Goal: Answer question/provide support: Answer question/provide support

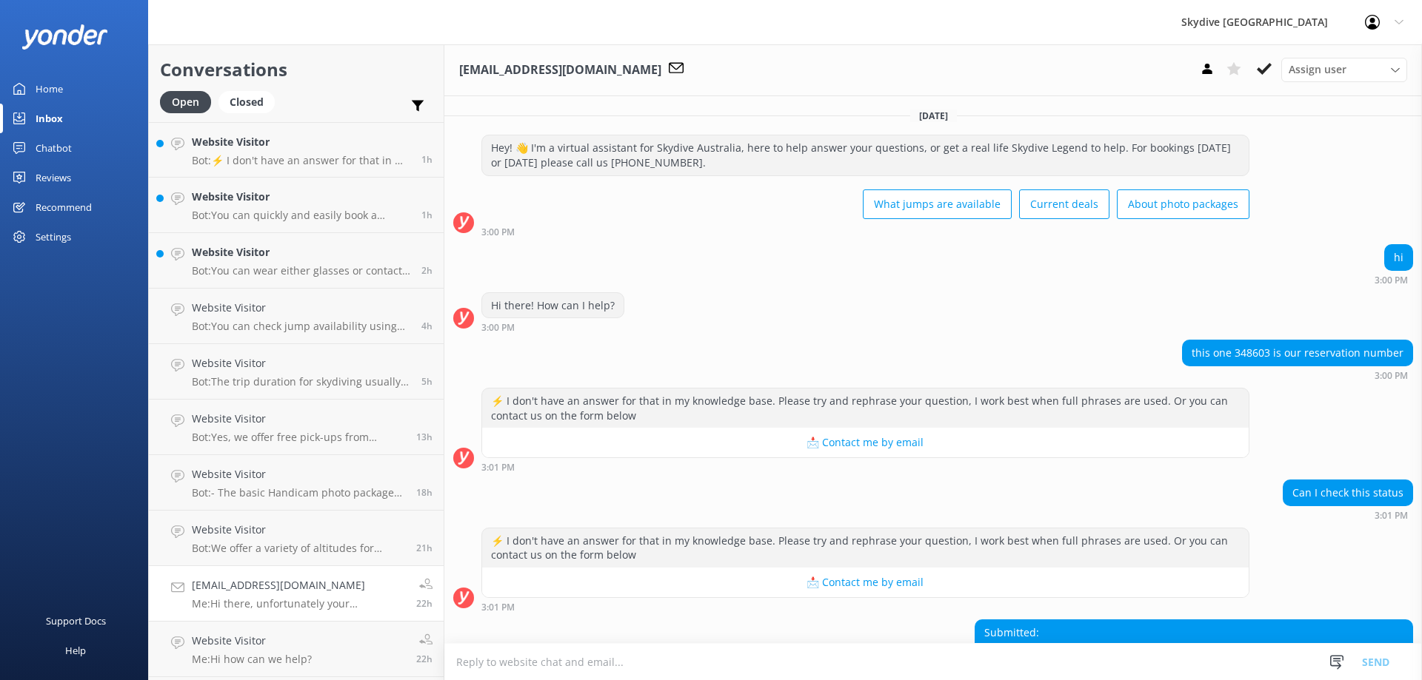
scroll to position [272, 0]
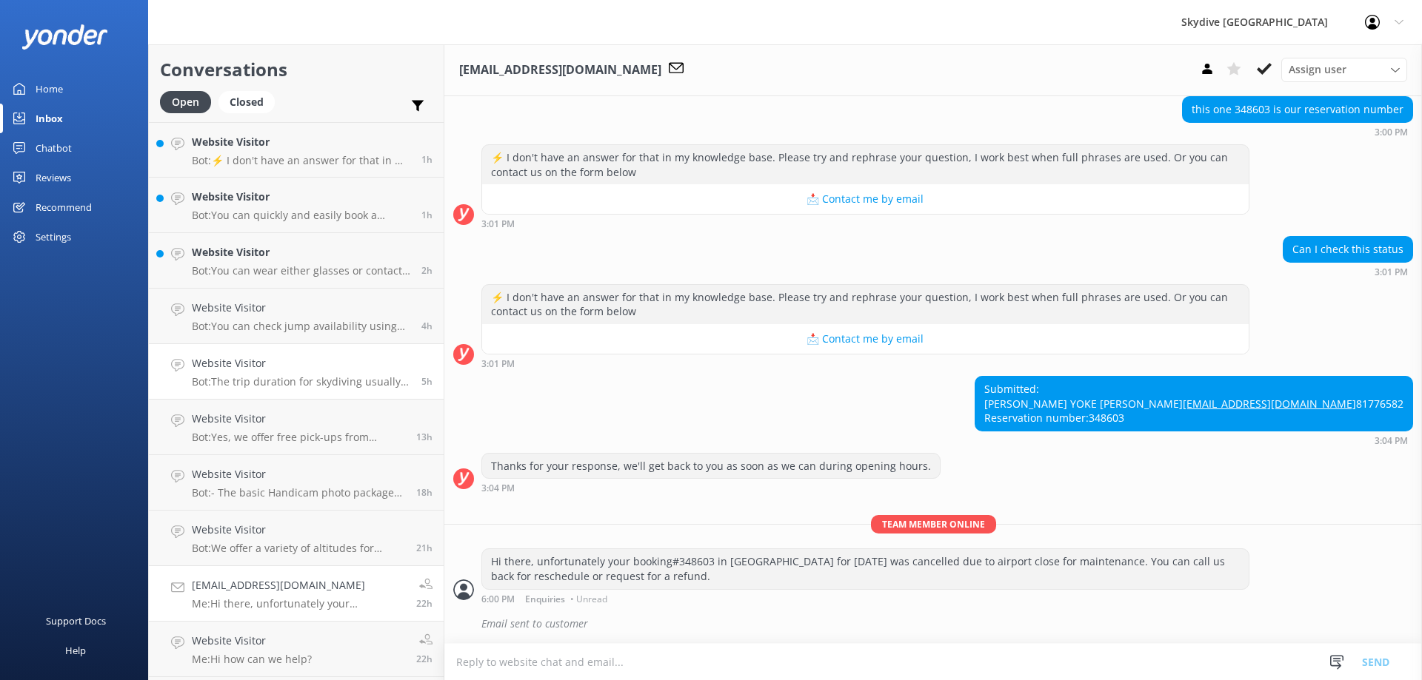
click at [311, 384] on p "Bot: The trip duration for skydiving usually takes a couple of hours, but you s…" at bounding box center [301, 381] width 218 height 13
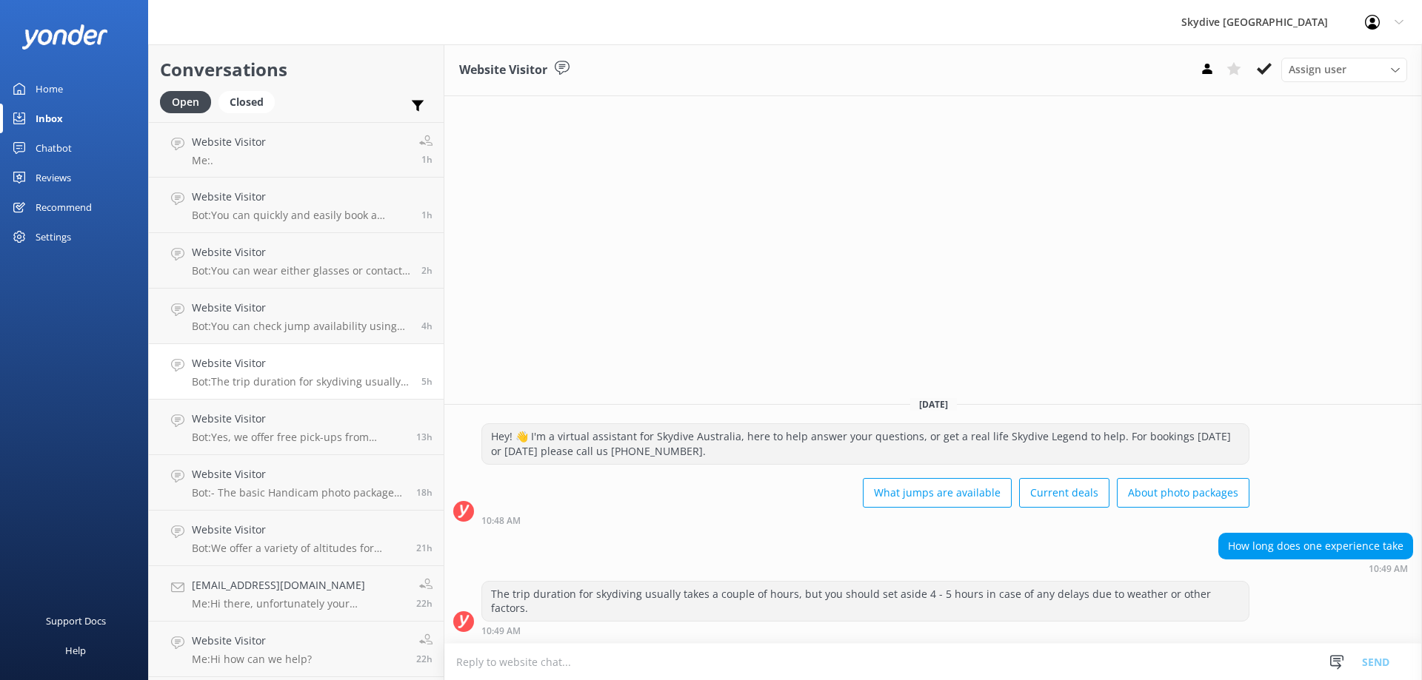
click at [320, 385] on p "Bot: The trip duration for skydiving usually takes a couple of hours, but you s…" at bounding box center [301, 381] width 218 height 13
click at [328, 434] on p "Bot: Yes, we offer free pick-ups from popular local spots in and around [PERSON…" at bounding box center [298, 437] width 213 height 13
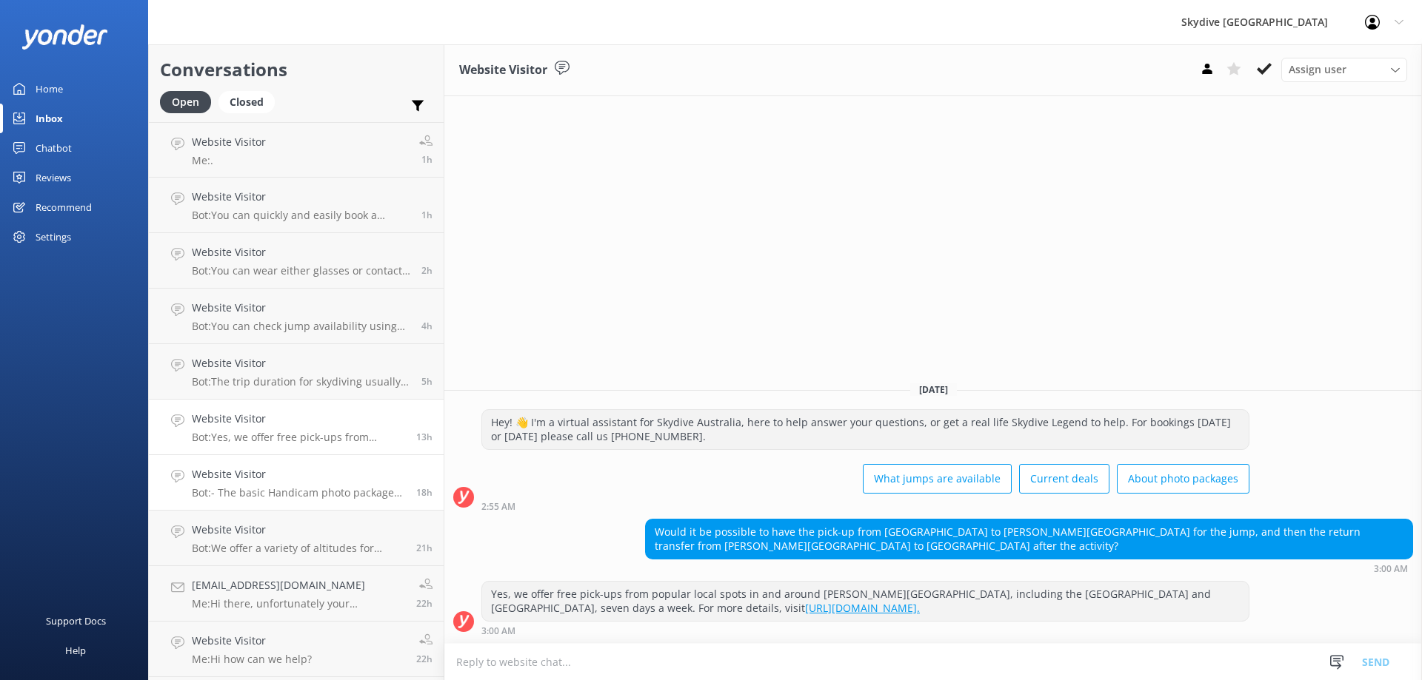
click at [345, 491] on p "Bot: - The basic Handicam photo package costs $129 per person and includes phot…" at bounding box center [298, 492] width 213 height 13
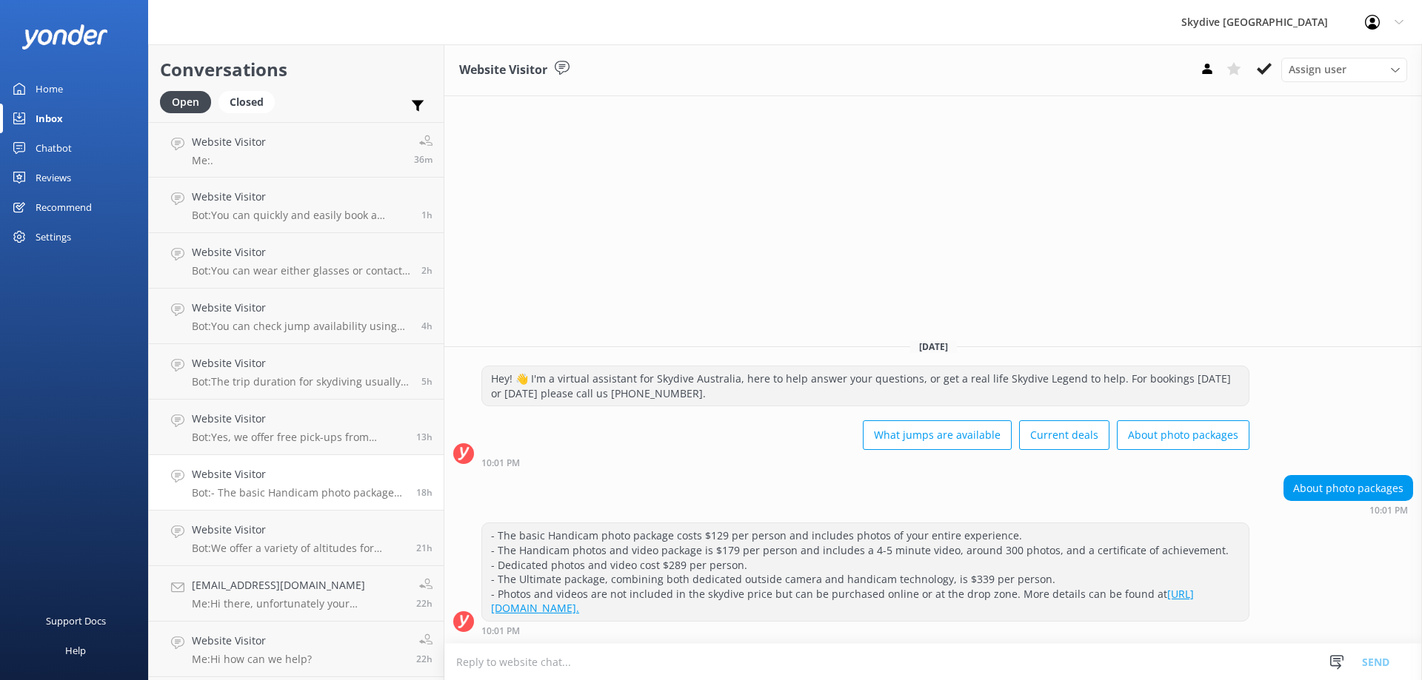
click at [59, 150] on div "Chatbot" at bounding box center [54, 148] width 36 height 30
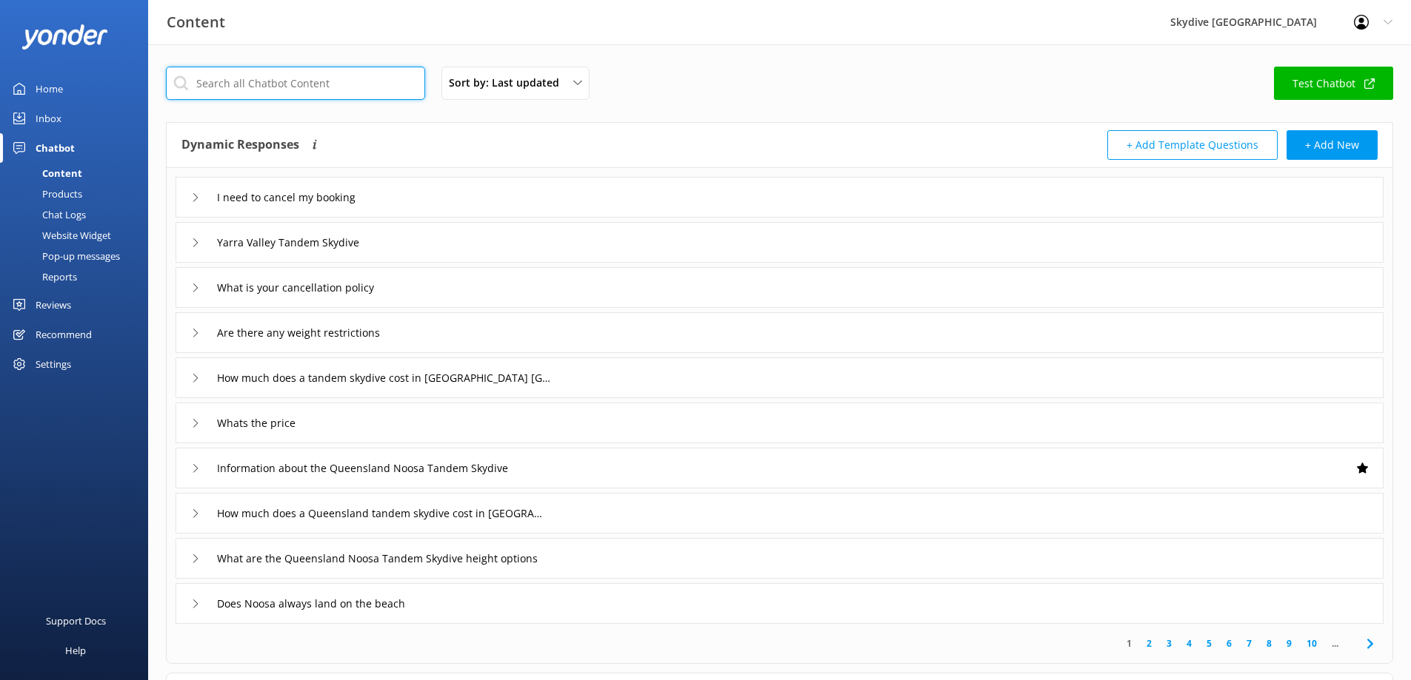
click at [327, 86] on input "text" at bounding box center [295, 83] width 259 height 33
type input "deal"
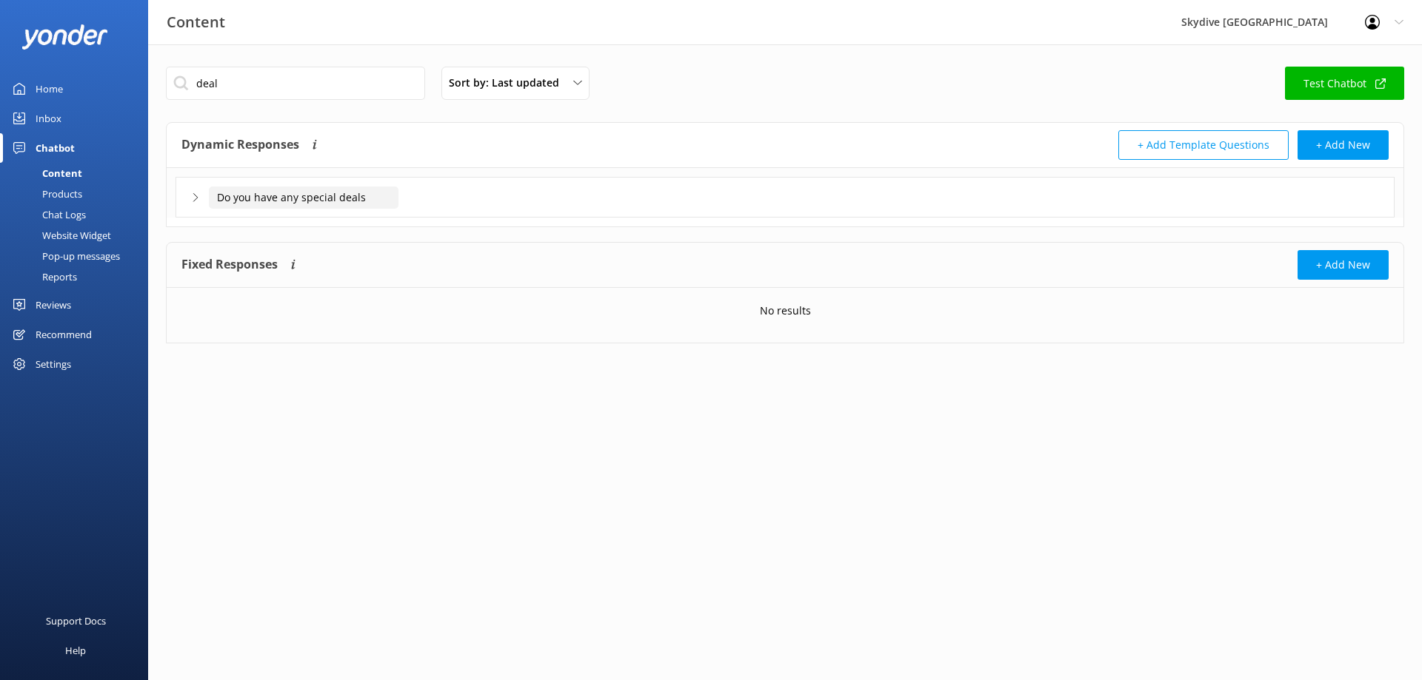
click at [294, 200] on input "Do you have any special deals" at bounding box center [304, 198] width 190 height 22
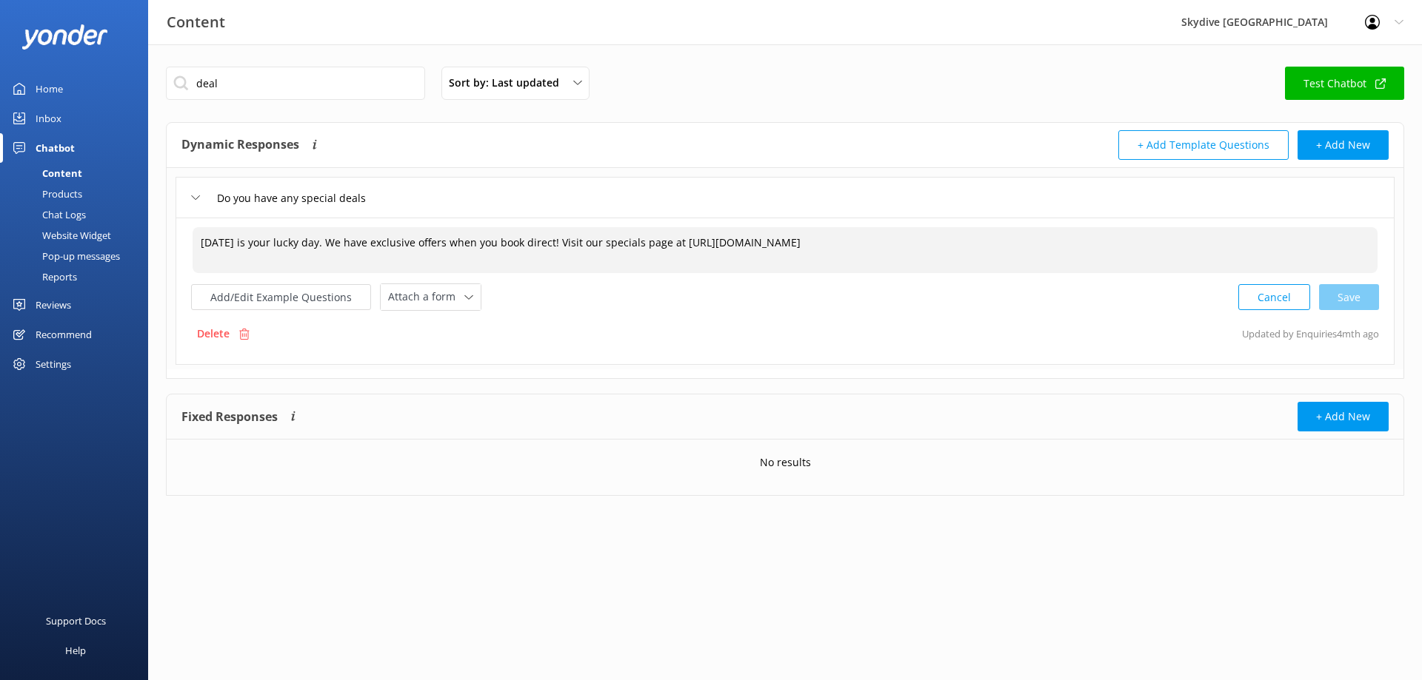
drag, startPoint x: 896, startPoint y: 243, endPoint x: 321, endPoint y: 244, distance: 575.3
click at [321, 244] on textarea "[DATE] is your lucky day. We have exclusive offers when you book direct! Visit …" at bounding box center [785, 250] width 1185 height 46
